Goal: Task Accomplishment & Management: Use online tool/utility

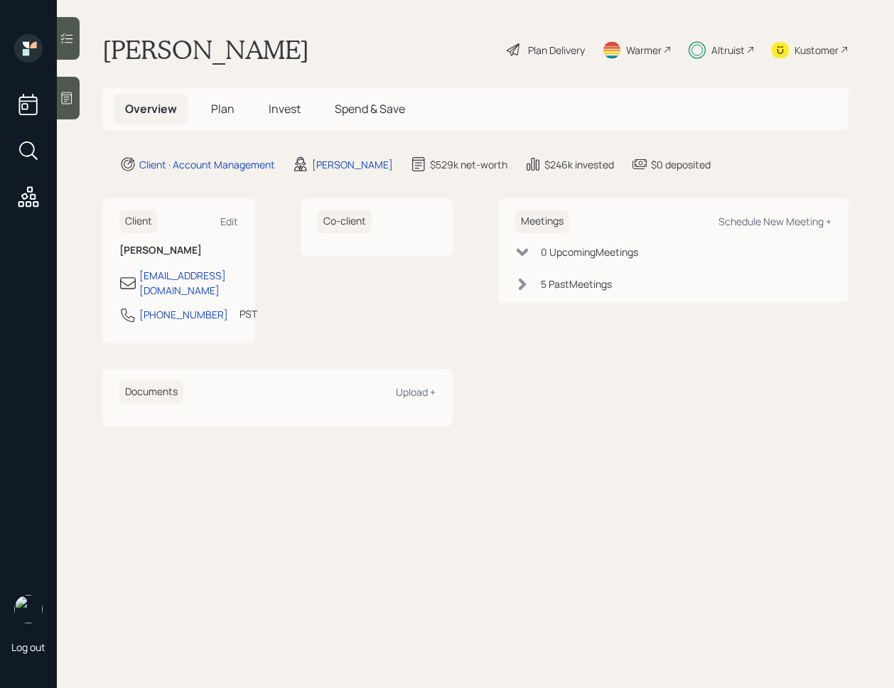
click at [499, 344] on div "Meetings Schedule New Meeting + 0 Upcoming Meeting s 5 Past Meeting s" at bounding box center [673, 311] width 350 height 227
click at [769, 220] on div "Schedule New Meeting +" at bounding box center [775, 222] width 113 height 14
select select "f14b762f-c7c2-4b89-9227-8fa891345eea"
